Goal: Find specific page/section: Find specific page/section

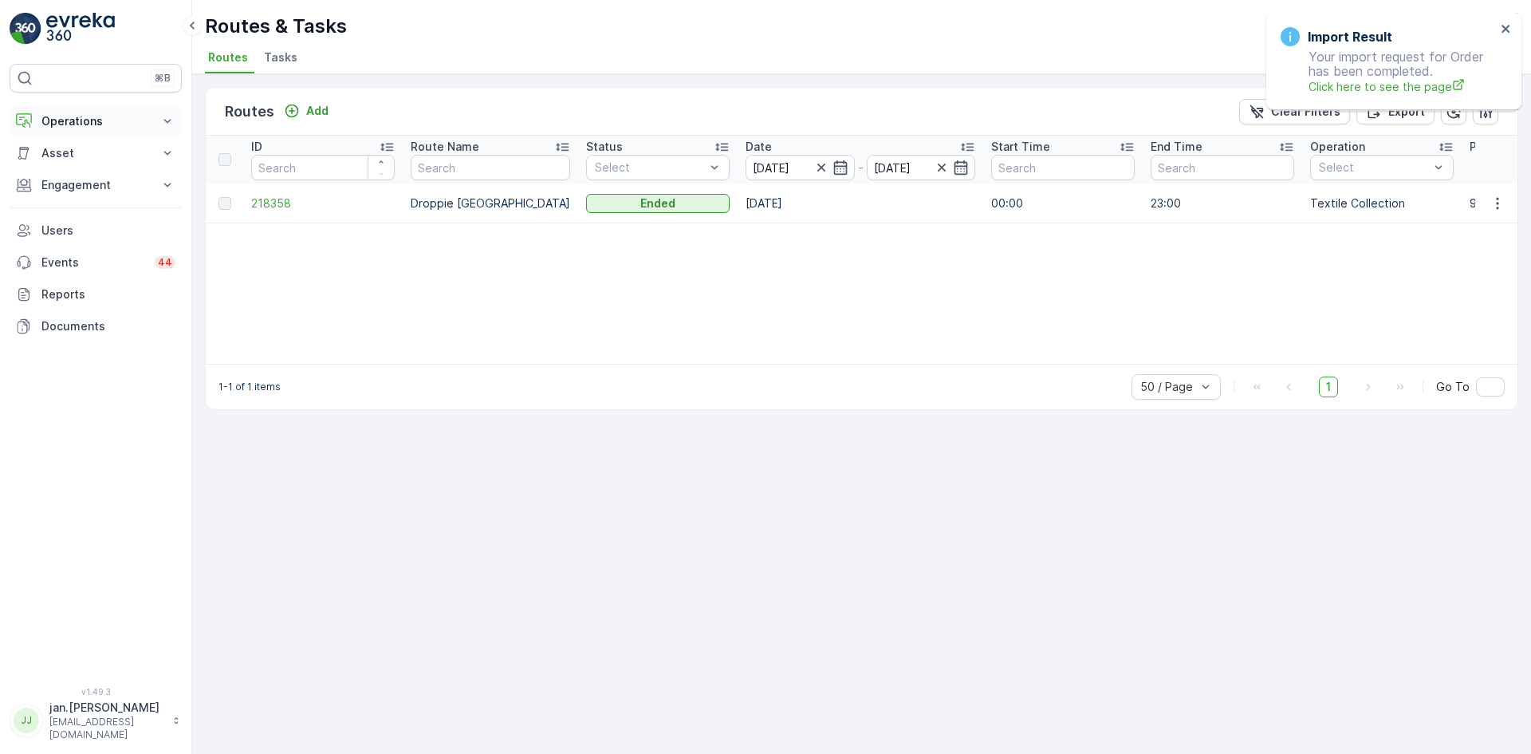
click at [70, 120] on p "Operations" at bounding box center [95, 121] width 108 height 16
click at [73, 195] on p "Routes & Tasks" at bounding box center [82, 193] width 82 height 16
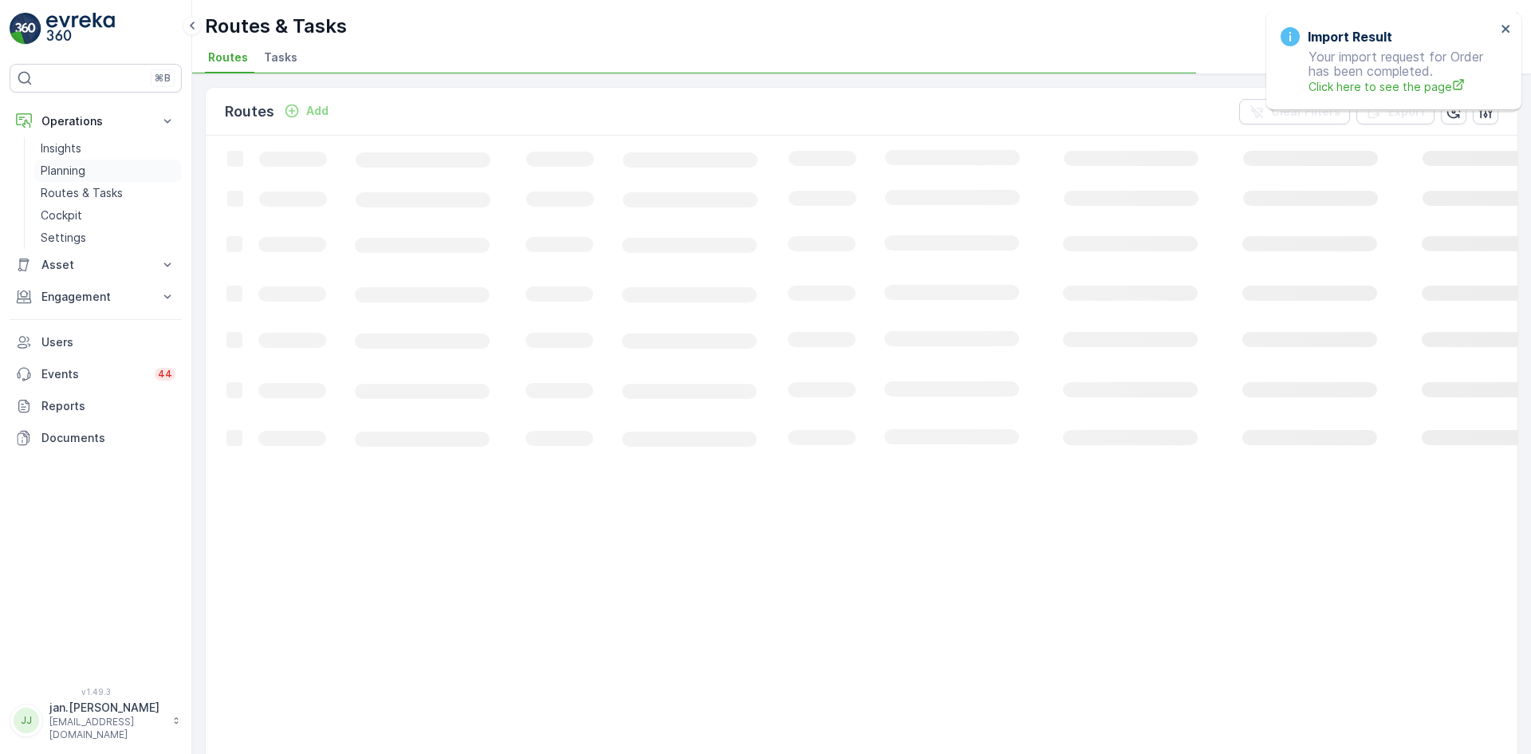
click at [61, 168] on p "Planning" at bounding box center [63, 171] width 45 height 16
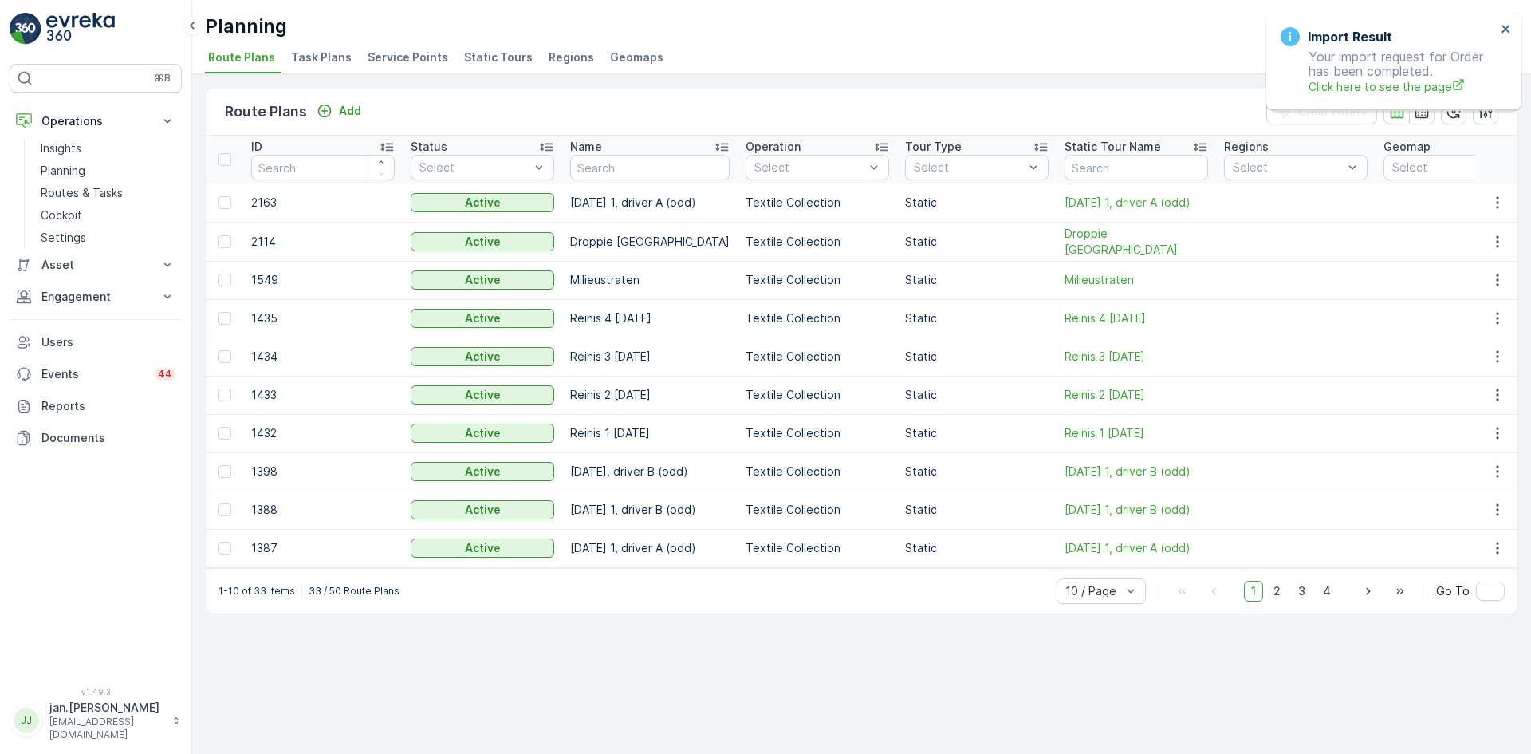
click at [396, 59] on span "Service Points" at bounding box center [408, 57] width 81 height 16
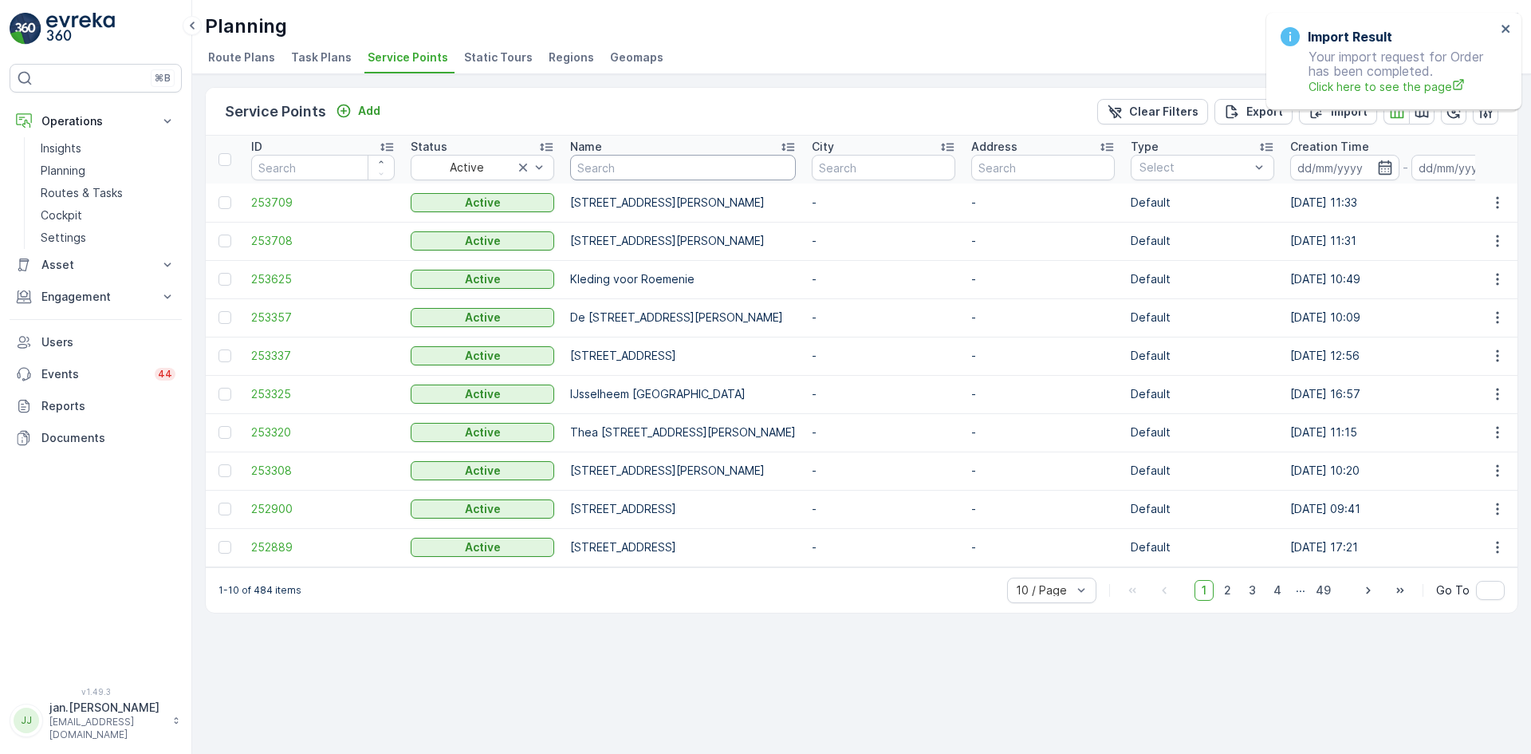
click at [672, 173] on input "text" at bounding box center [683, 168] width 226 height 26
type input "[PERSON_NAME]"
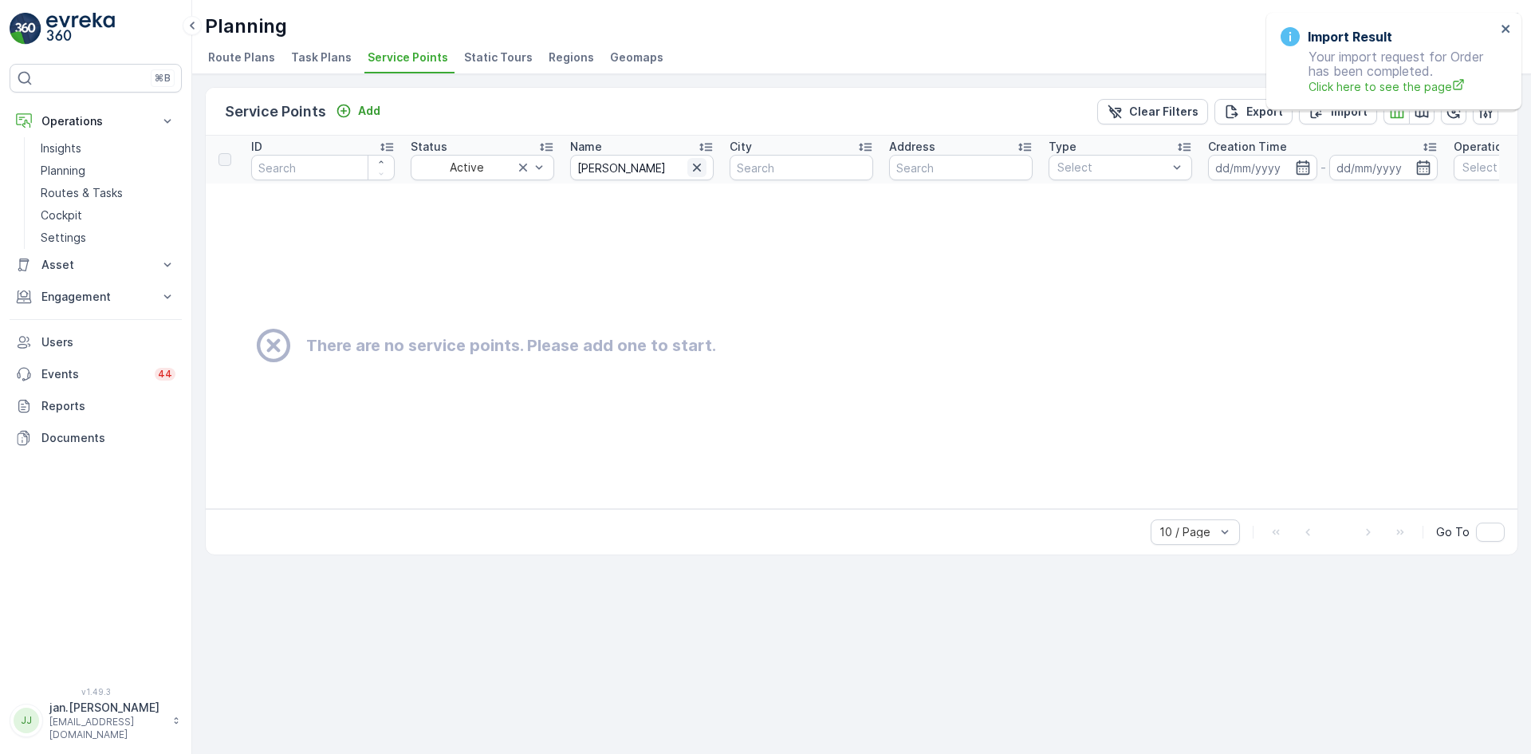
click at [691, 166] on icon "button" at bounding box center [697, 167] width 16 height 16
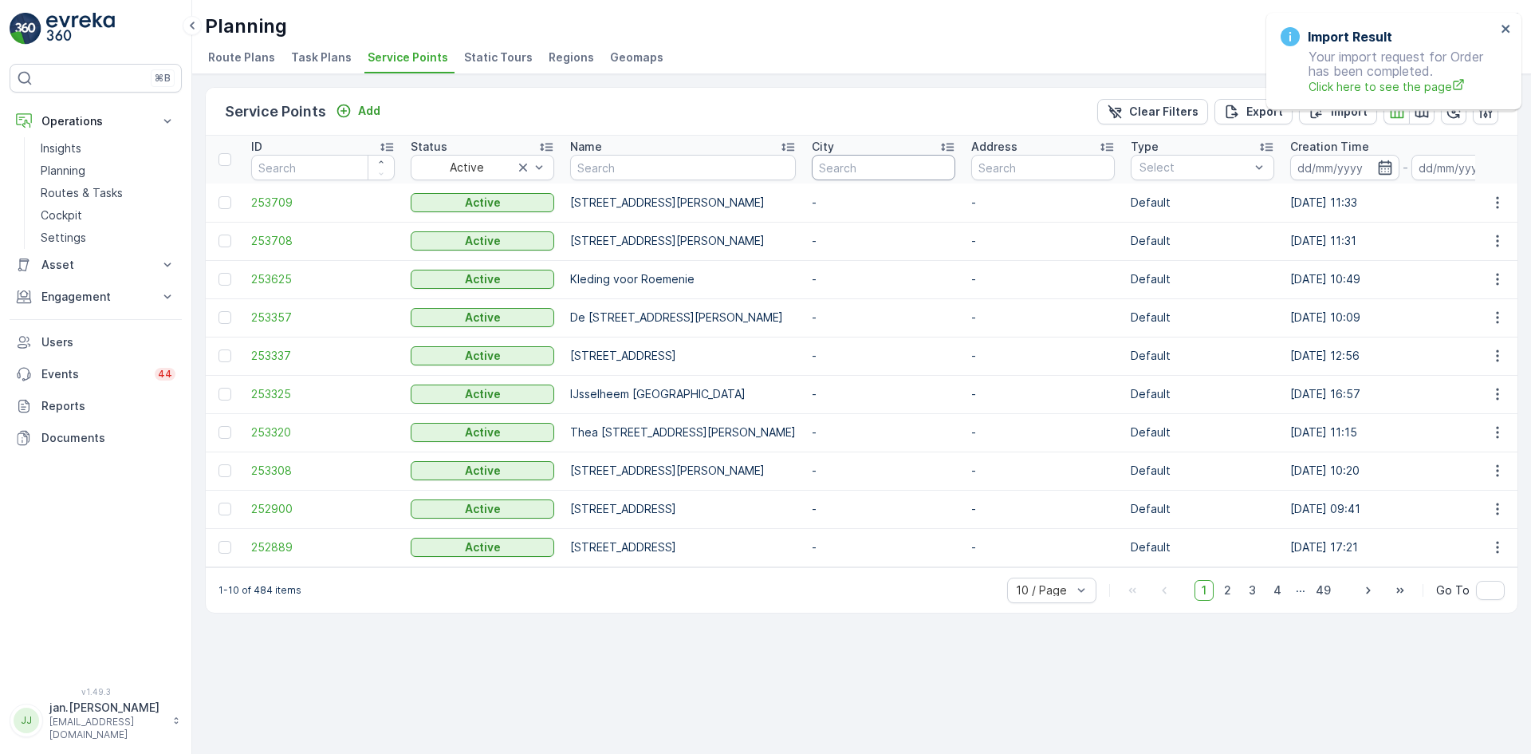
click at [907, 174] on input "text" at bounding box center [884, 168] width 144 height 26
type input "[PERSON_NAME]"
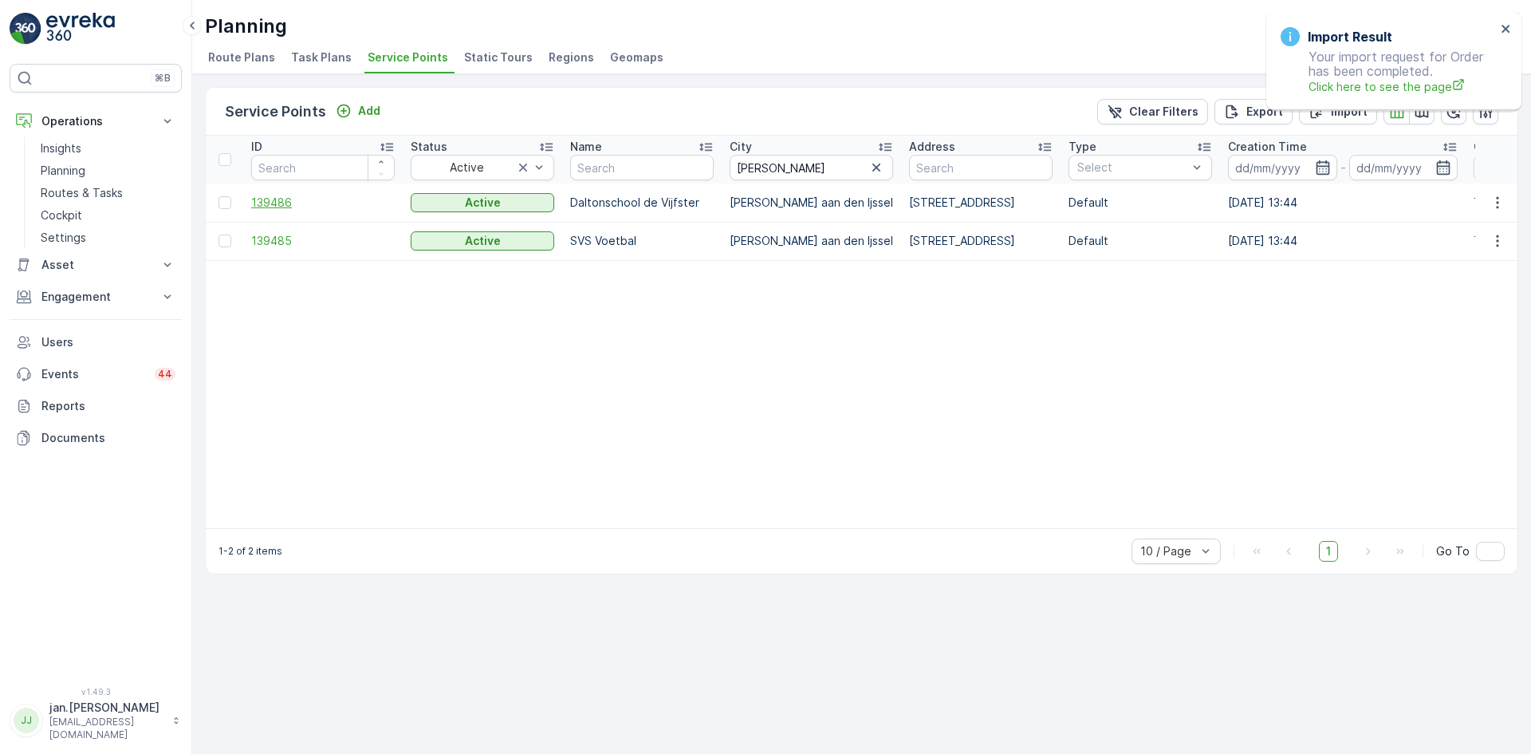
click at [275, 202] on span "139486" at bounding box center [323, 203] width 144 height 16
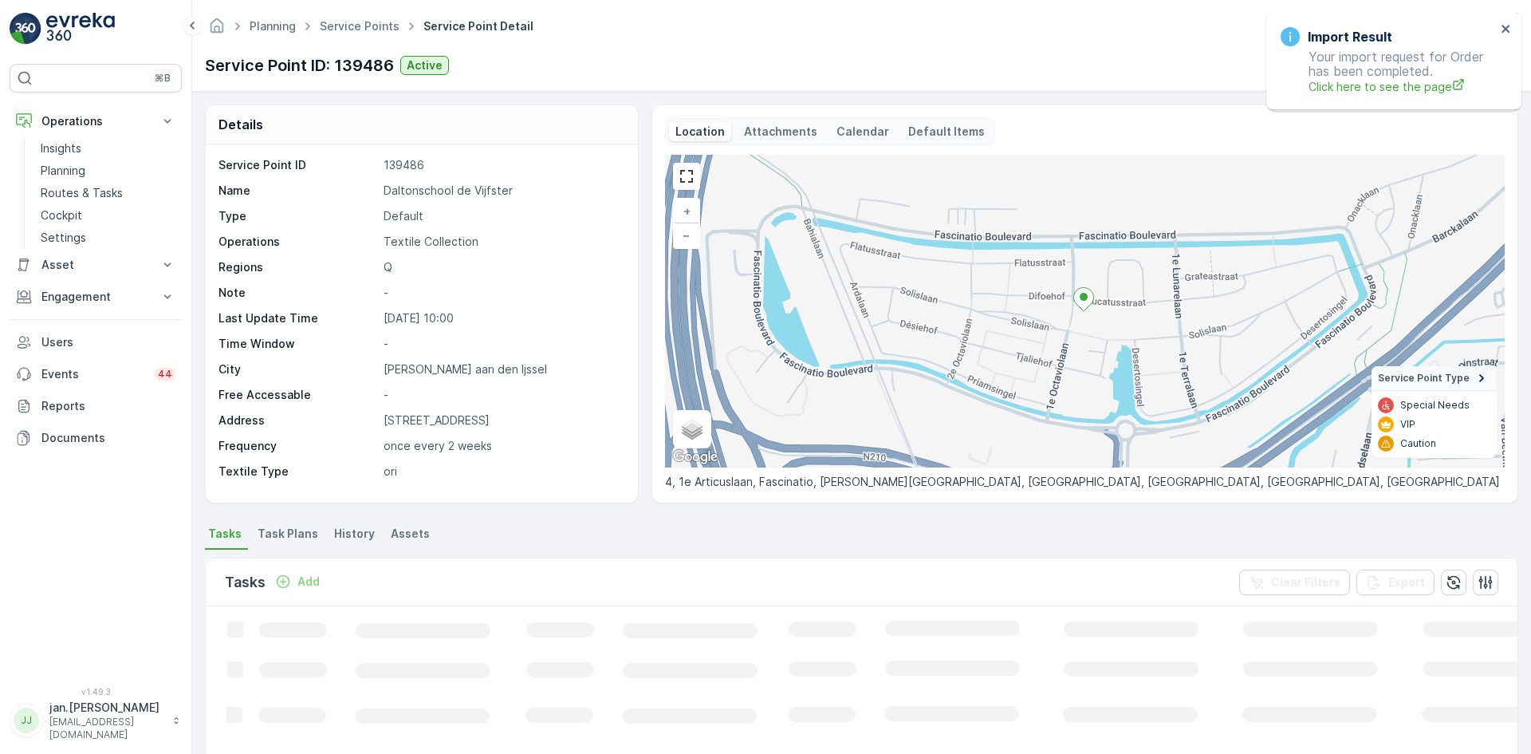
click at [776, 136] on p "Attachments" at bounding box center [780, 132] width 73 height 16
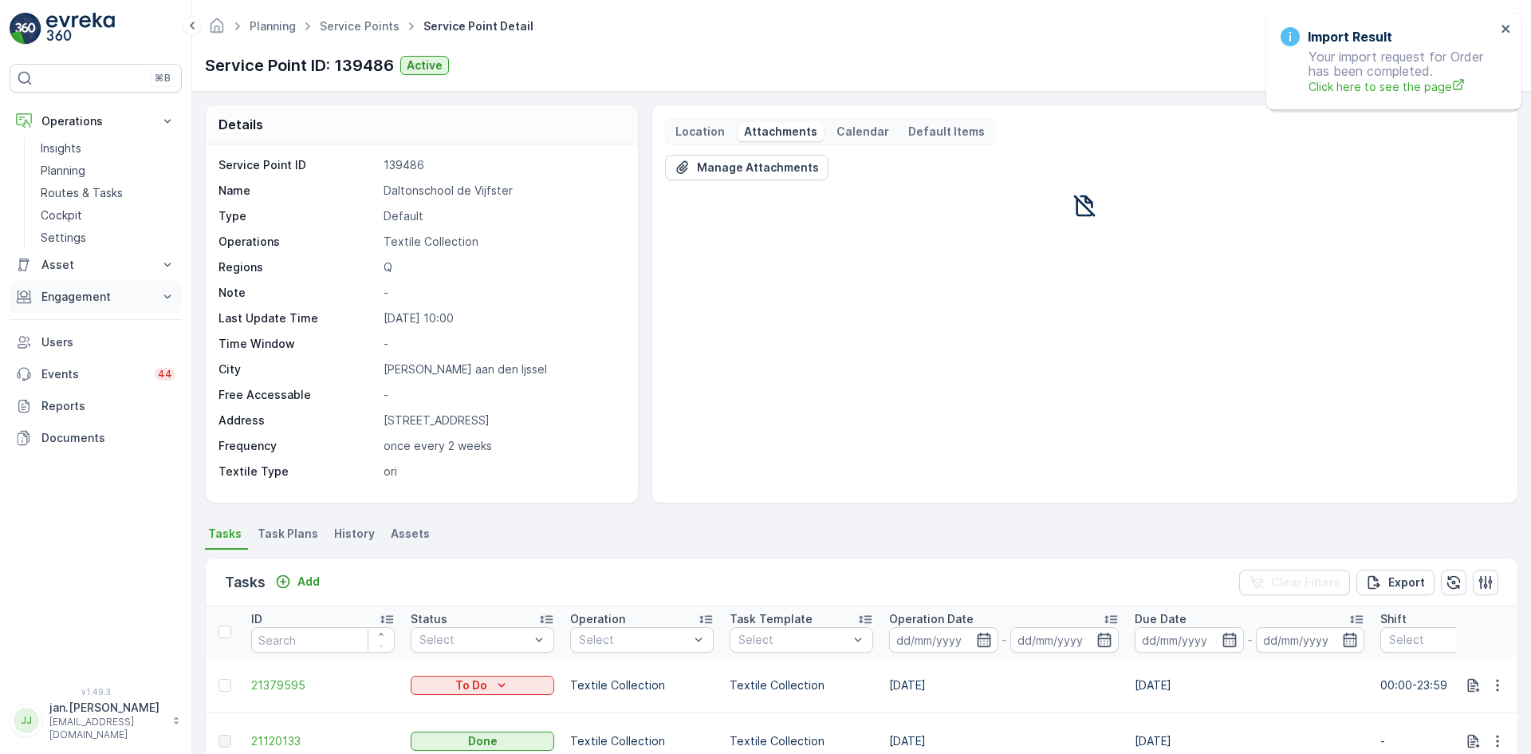
click at [100, 300] on p "Engagement" at bounding box center [95, 297] width 108 height 16
click at [63, 392] on p "Service Points" at bounding box center [79, 391] width 77 height 16
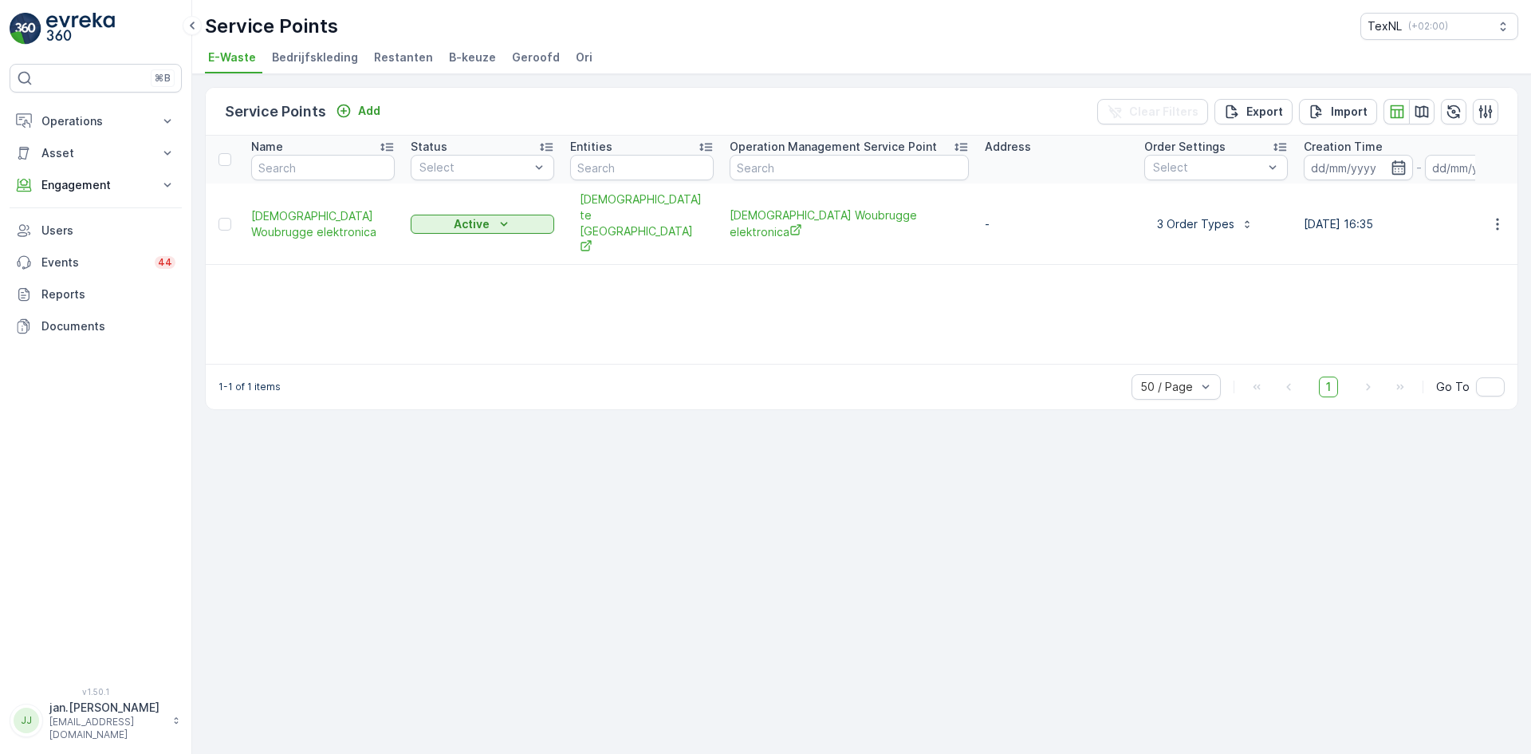
click at [576, 55] on span "Ori" at bounding box center [584, 57] width 17 height 16
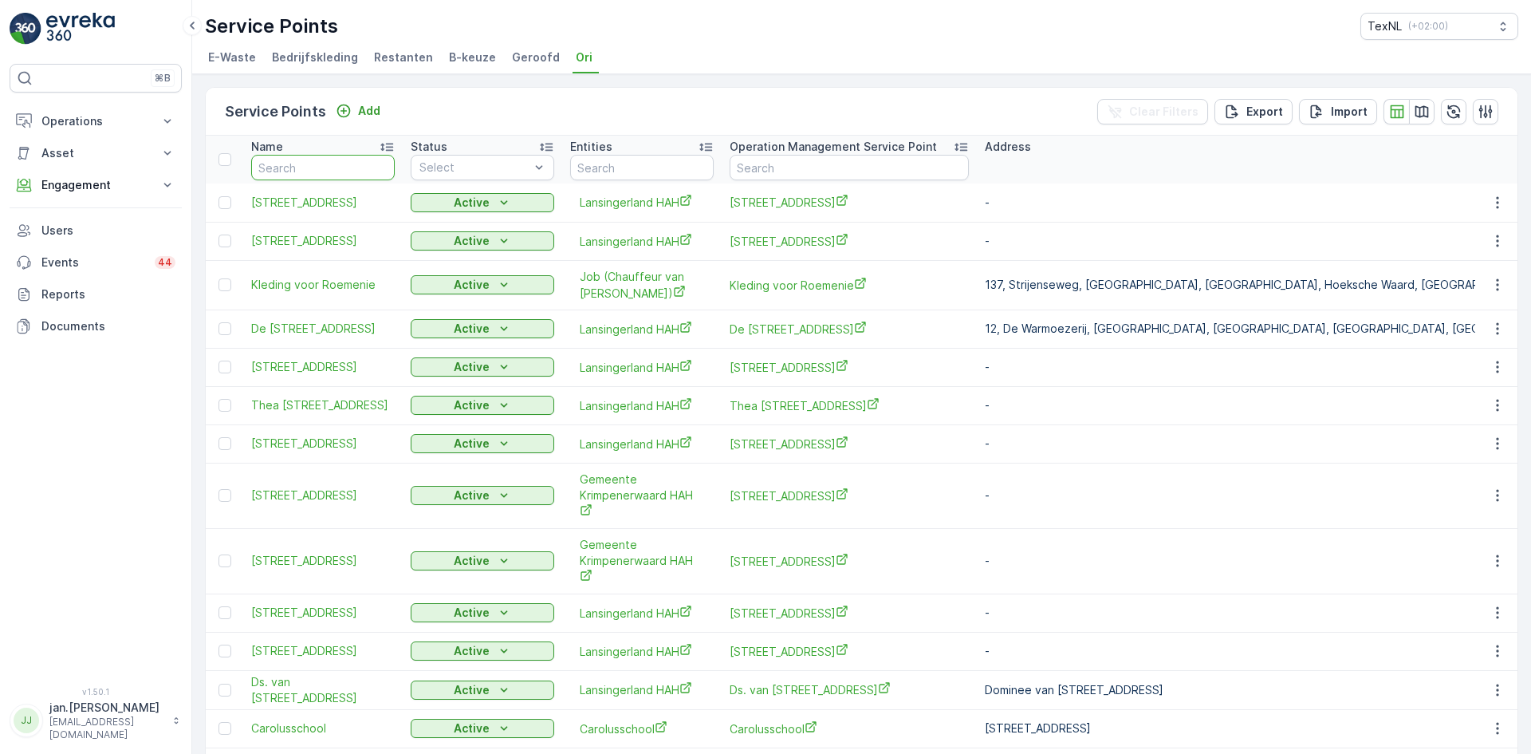
click at [321, 172] on input "text" at bounding box center [323, 168] width 144 height 26
type input "vijfster"
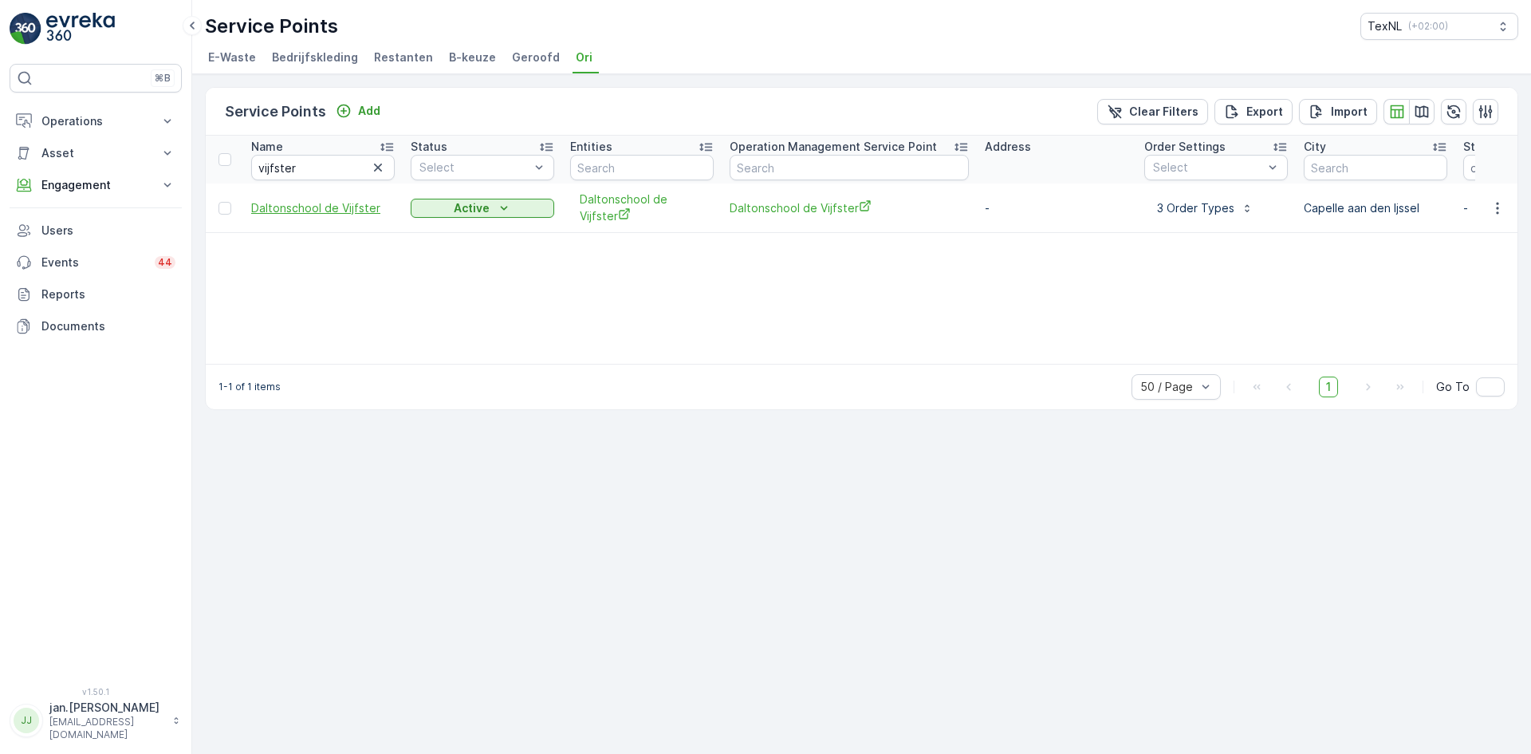
click at [293, 205] on span "Daltonschool de Vijfster" at bounding box center [323, 208] width 144 height 16
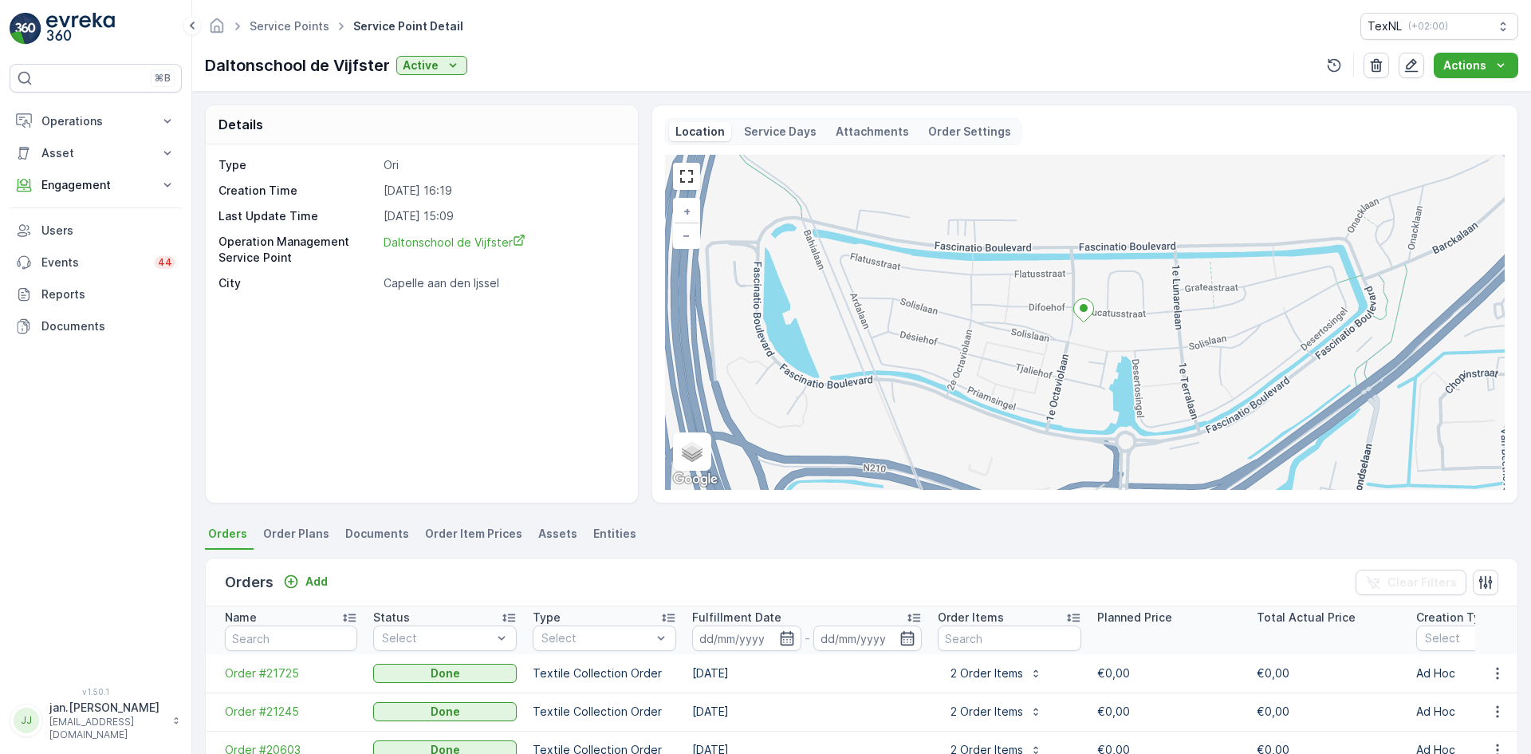
click at [856, 128] on p "Attachments" at bounding box center [872, 132] width 73 height 16
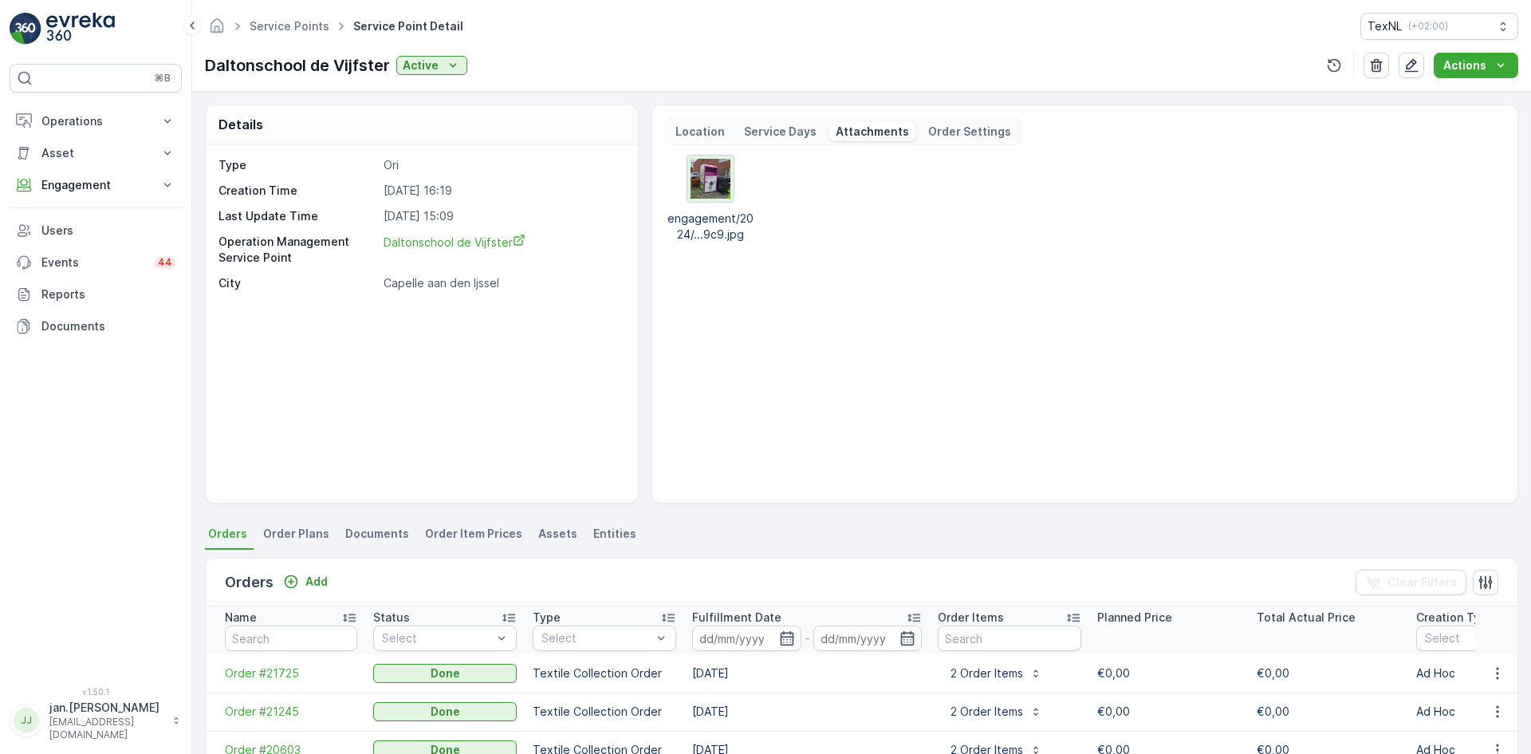
click at [697, 174] on img at bounding box center [711, 179] width 40 height 40
